Goal: Transaction & Acquisition: Register for event/course

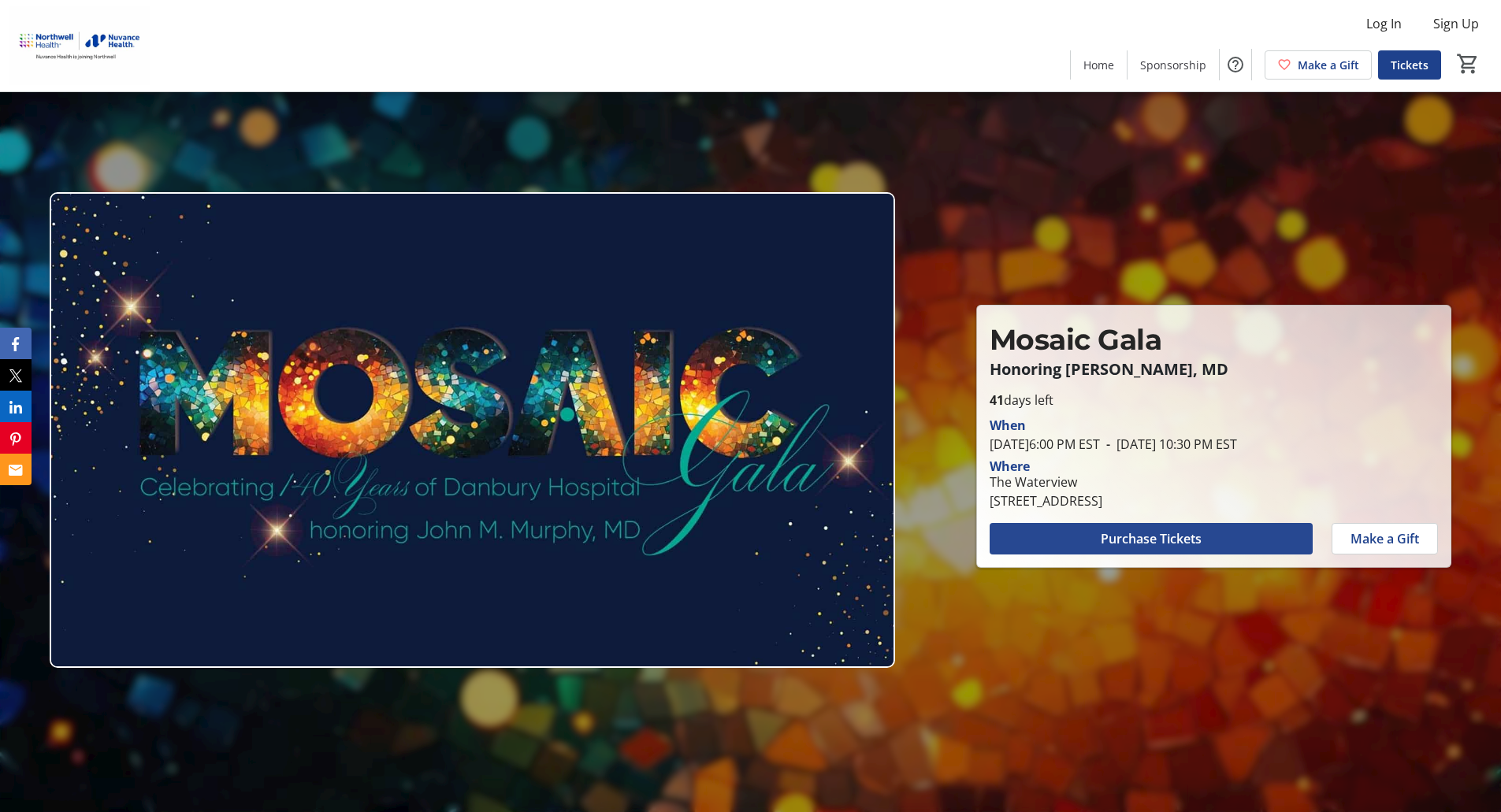
click at [1164, 547] on span "Purchase Tickets" at bounding box center [1151, 539] width 101 height 19
click at [1217, 539] on span at bounding box center [1151, 539] width 323 height 38
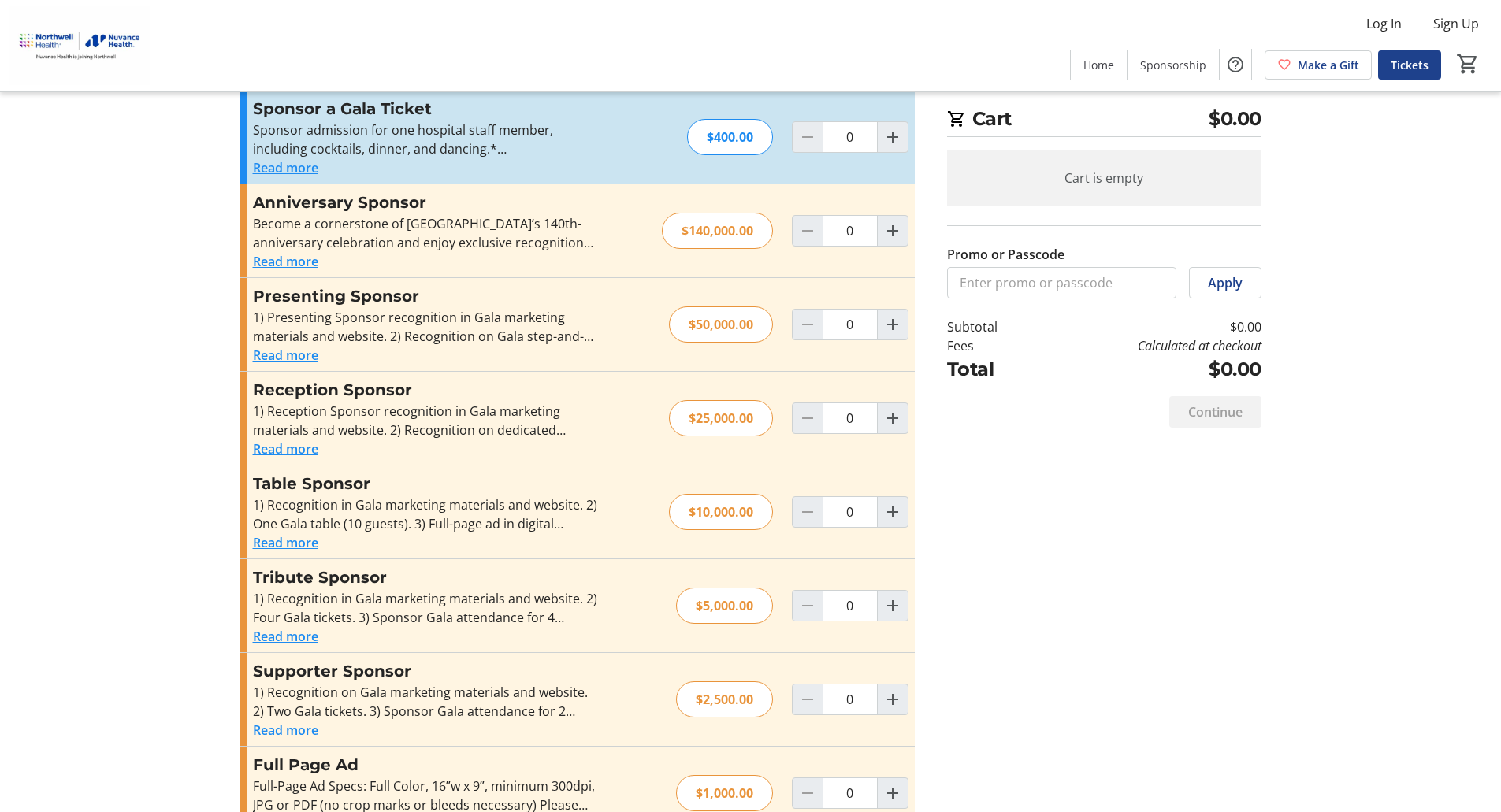
scroll to position [236, 0]
